Goal: Navigation & Orientation: Find specific page/section

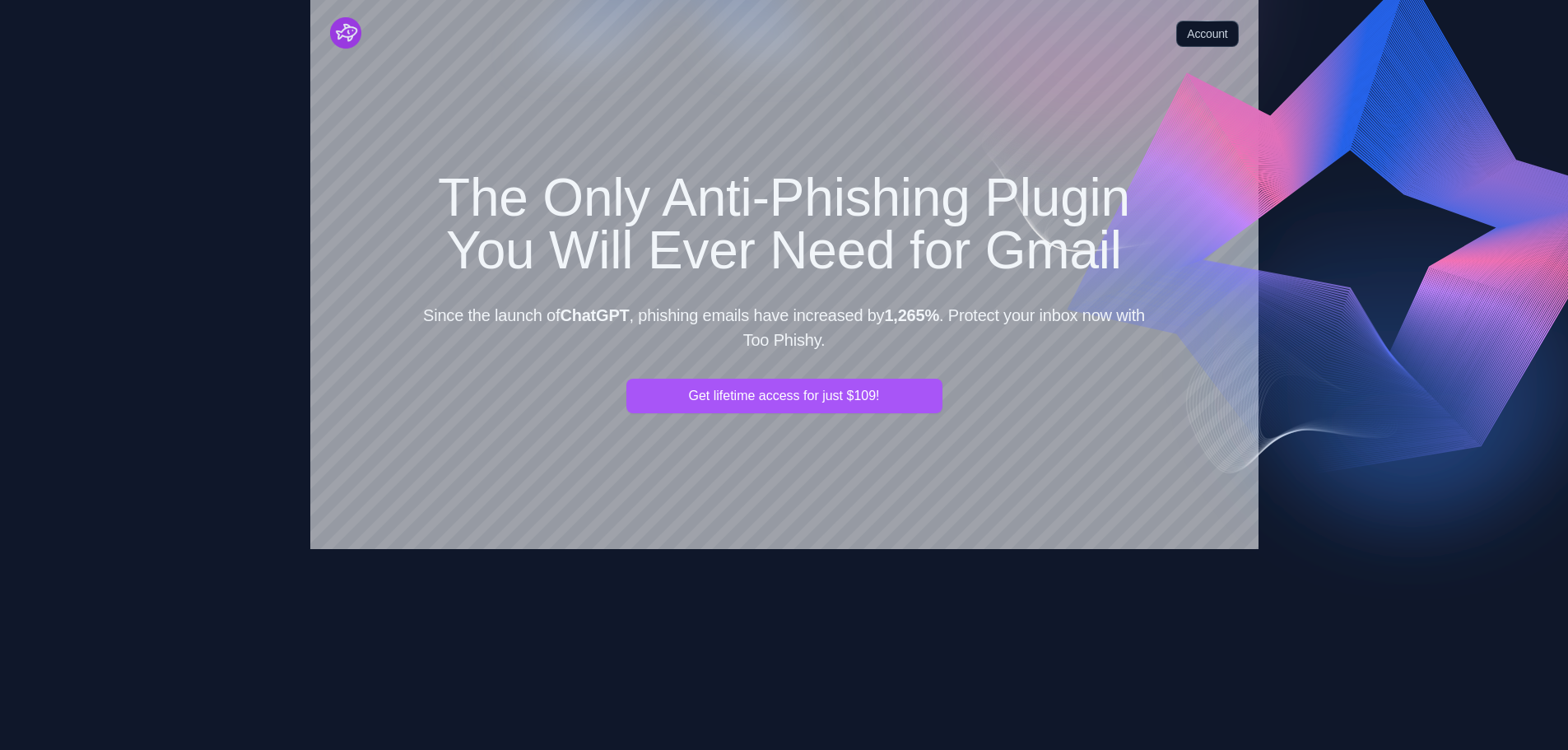
click at [339, 38] on img "Cruip" at bounding box center [346, 32] width 31 height 31
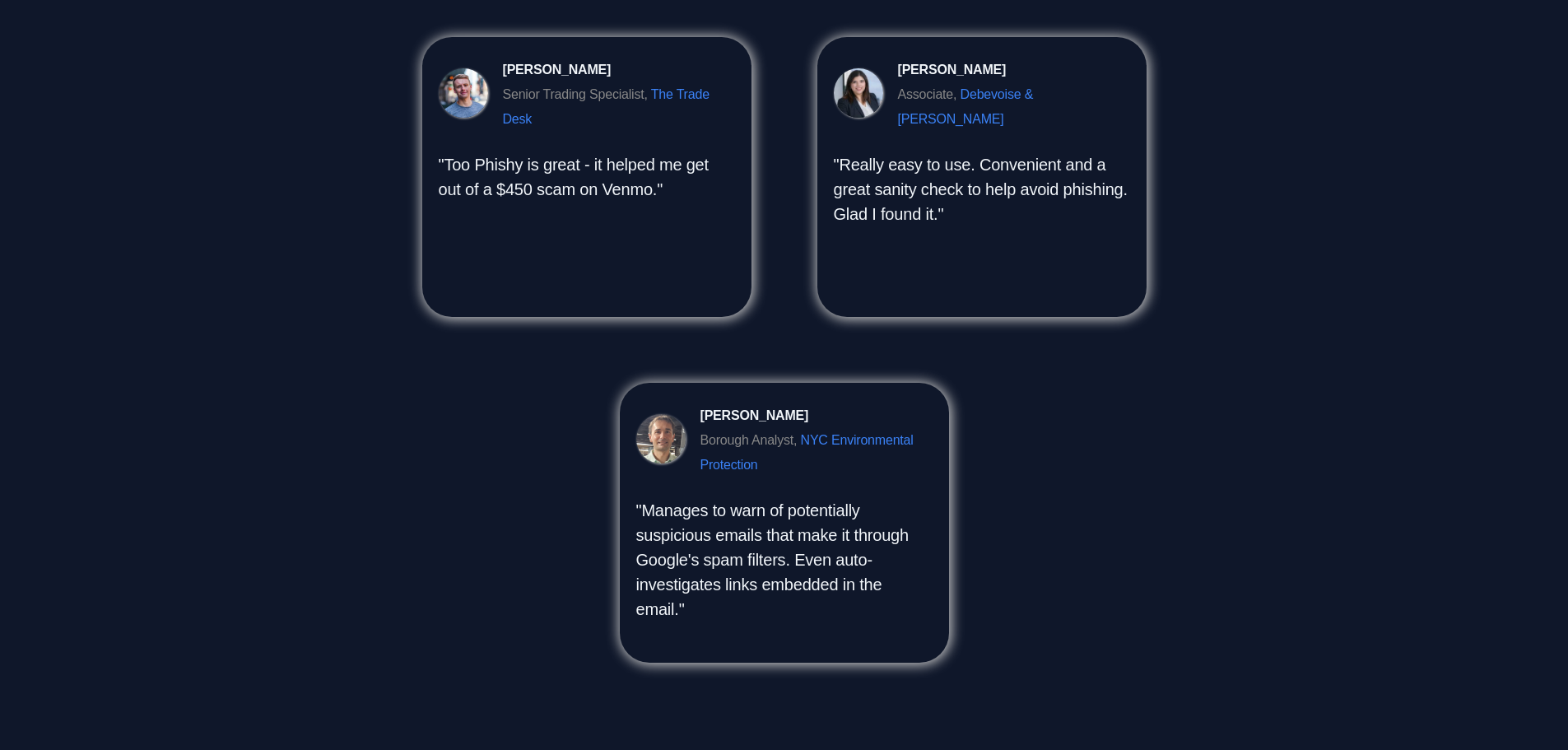
scroll to position [1852, 0]
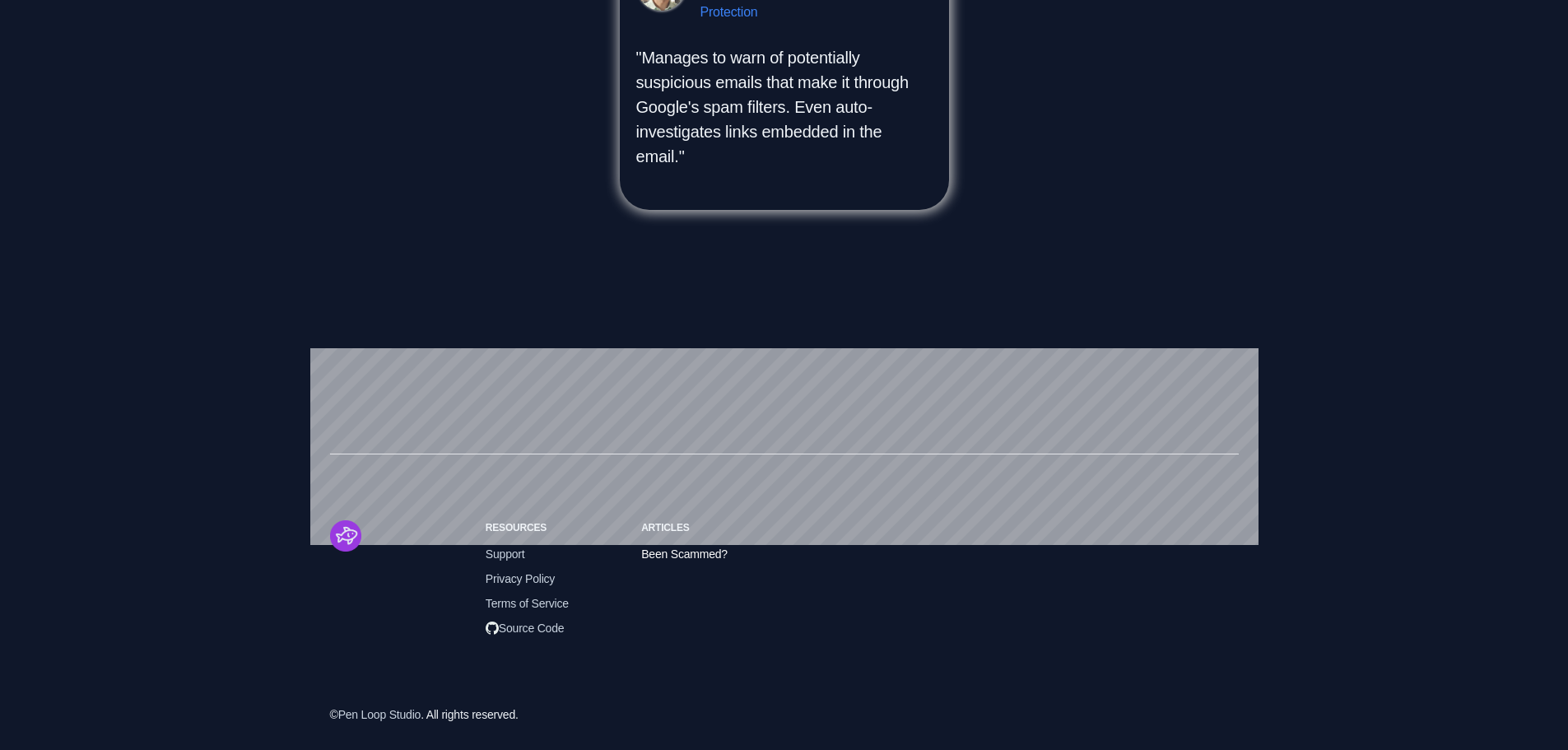
click at [655, 554] on span "Been Scammed?" at bounding box center [684, 554] width 87 height 18
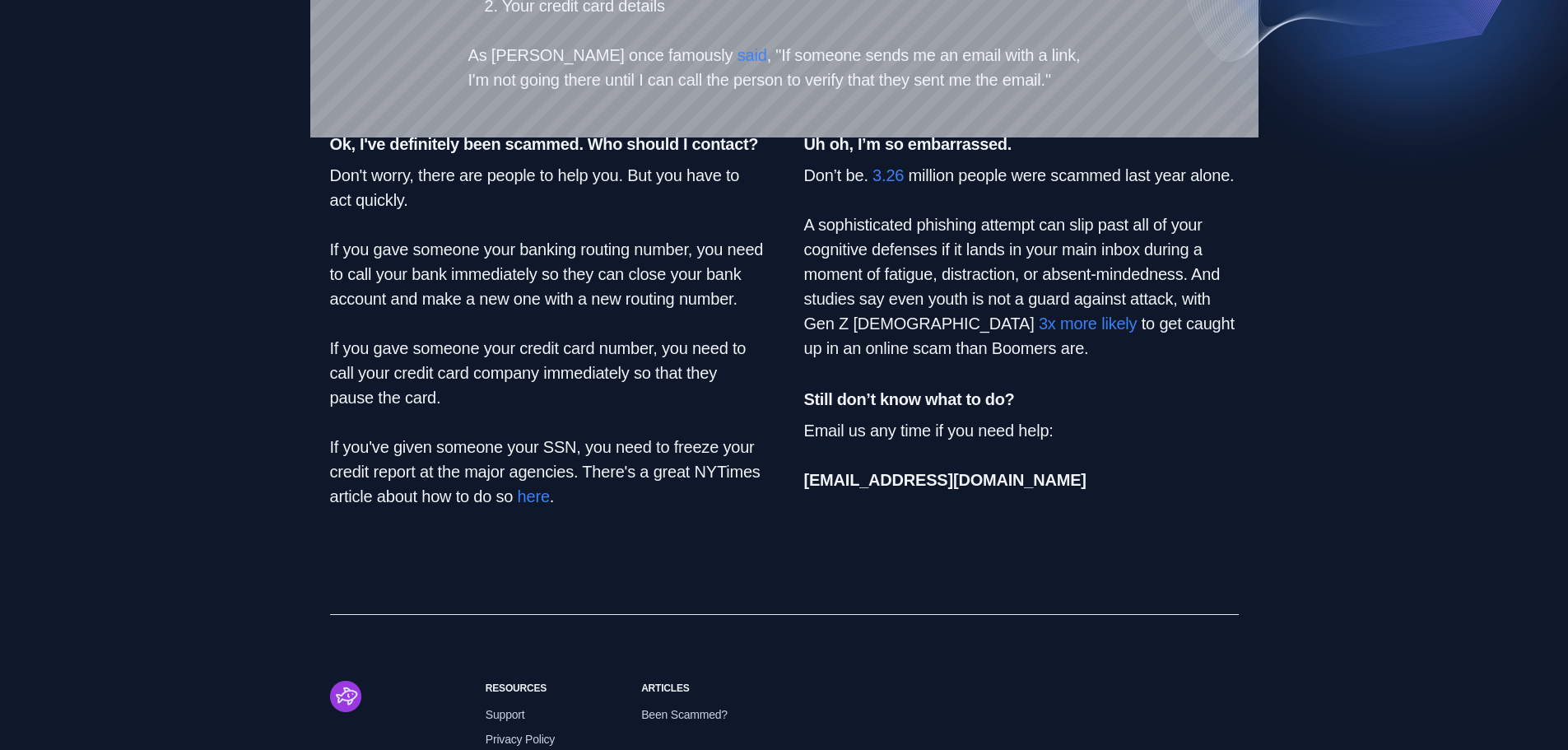
scroll to position [572, 0]
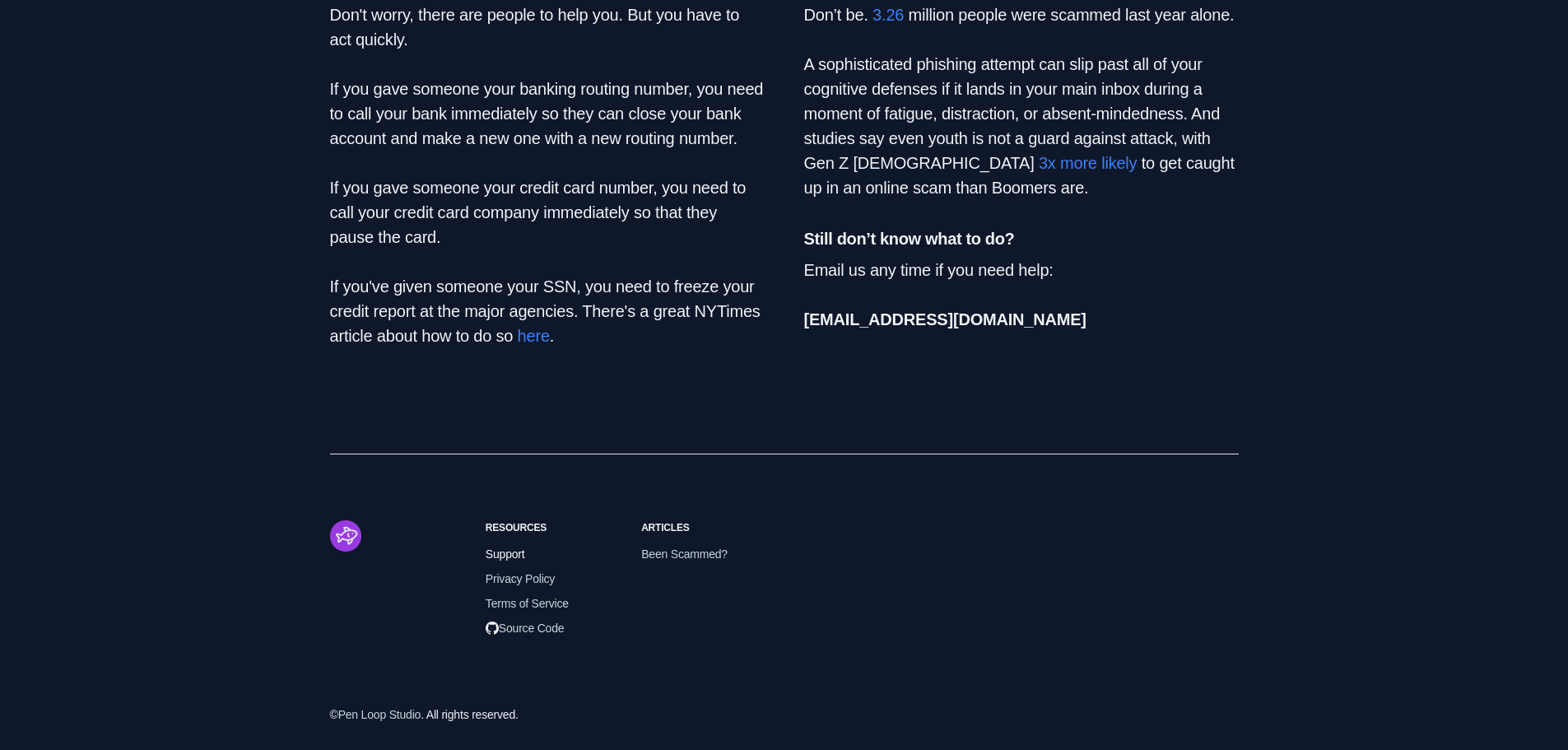
click at [513, 553] on span "Support" at bounding box center [505, 554] width 39 height 18
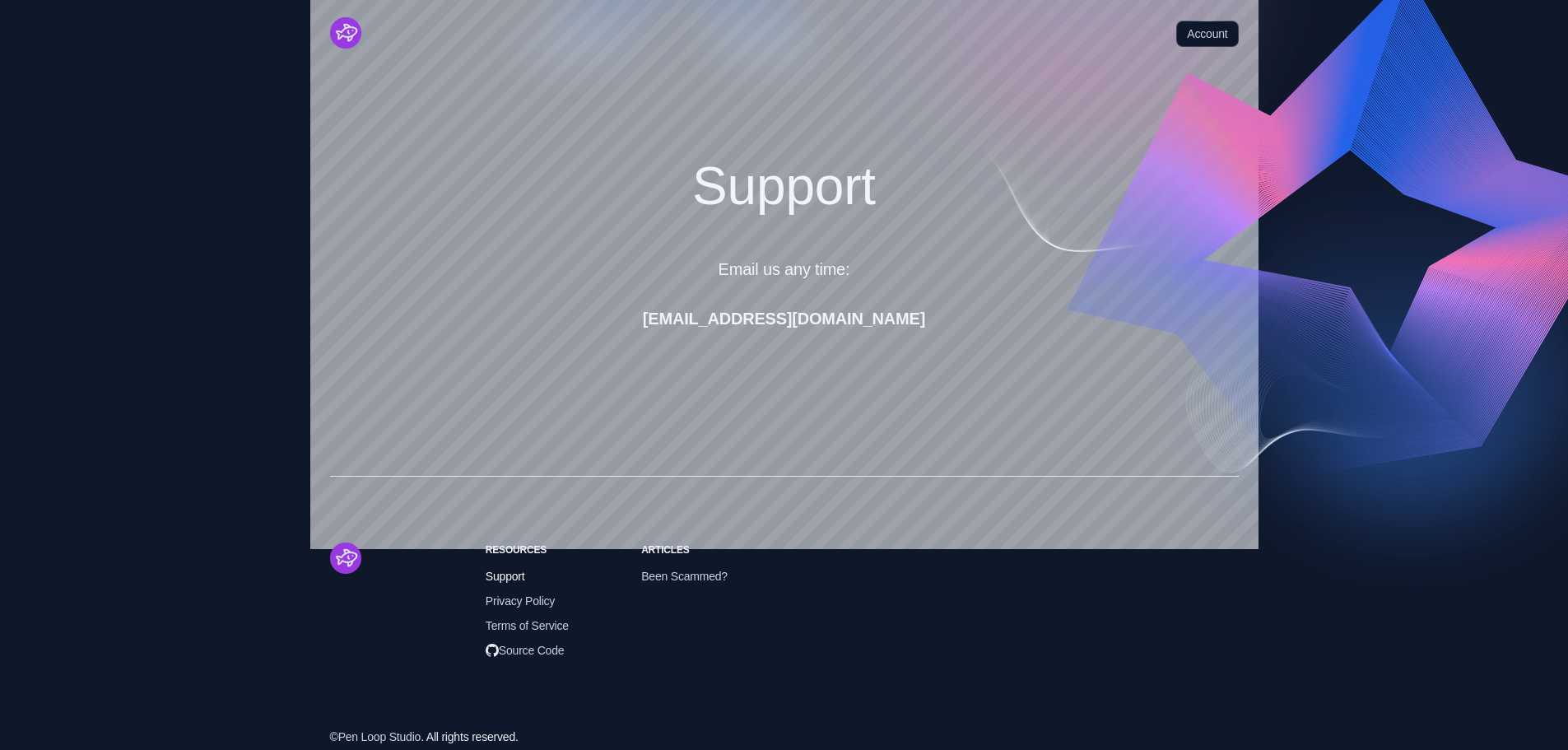
scroll to position [22, 0]
